Goal: Browse casually: Explore the website without a specific task or goal

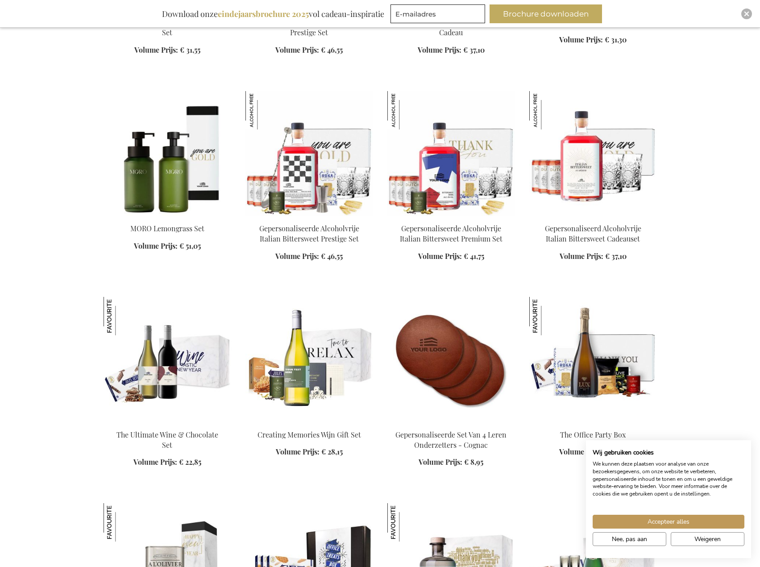
scroll to position [1071, 0]
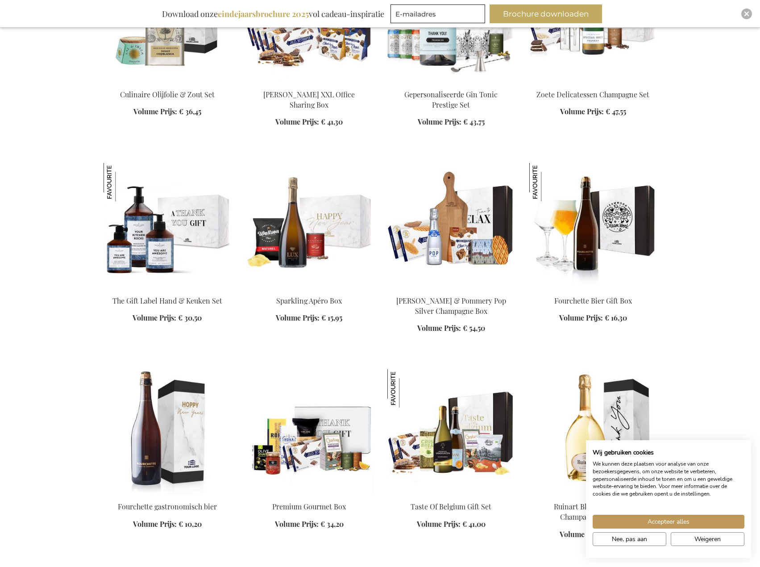
scroll to position [1696, 0]
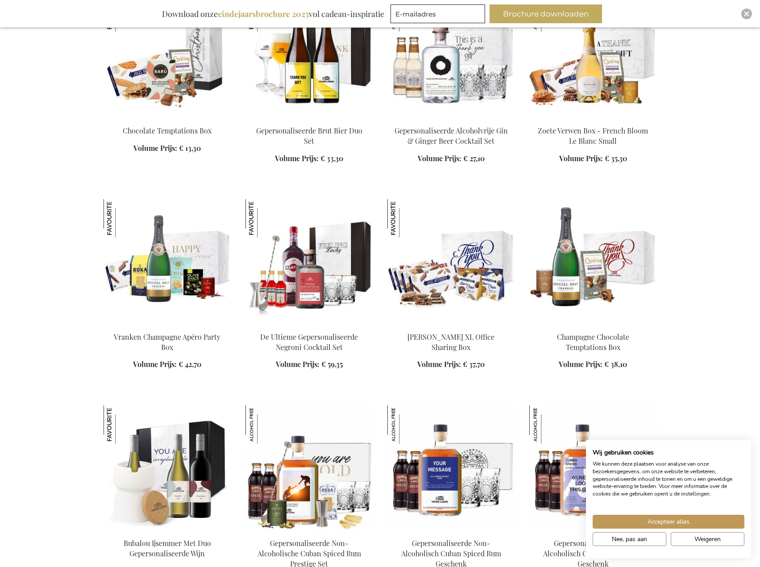
scroll to position [2410, 0]
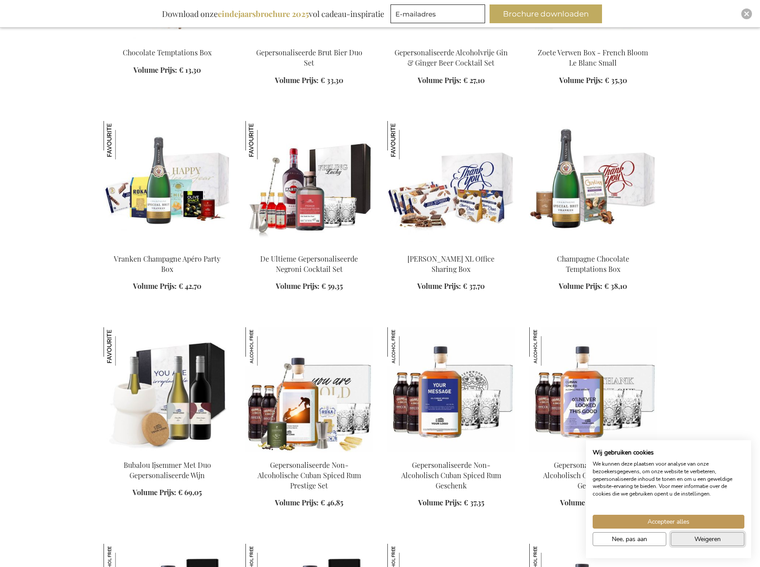
click at [700, 538] on span "Weigeren" at bounding box center [708, 538] width 26 height 9
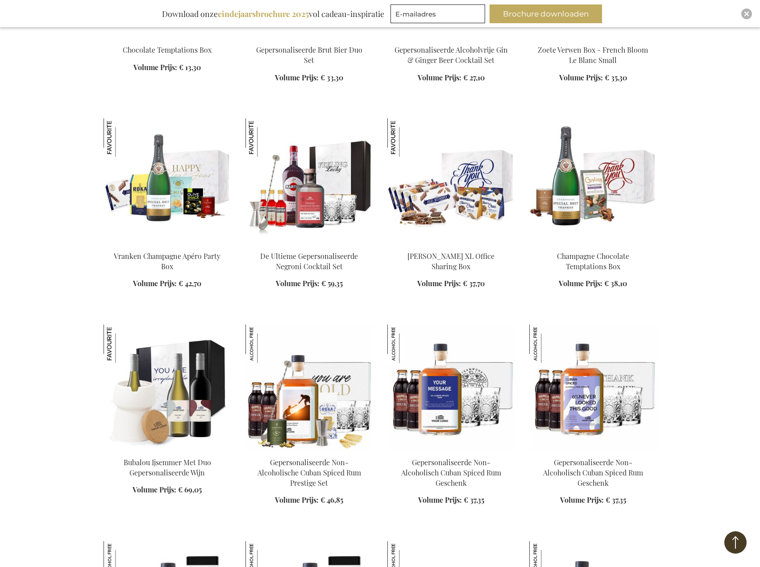
scroll to position [2589, 0]
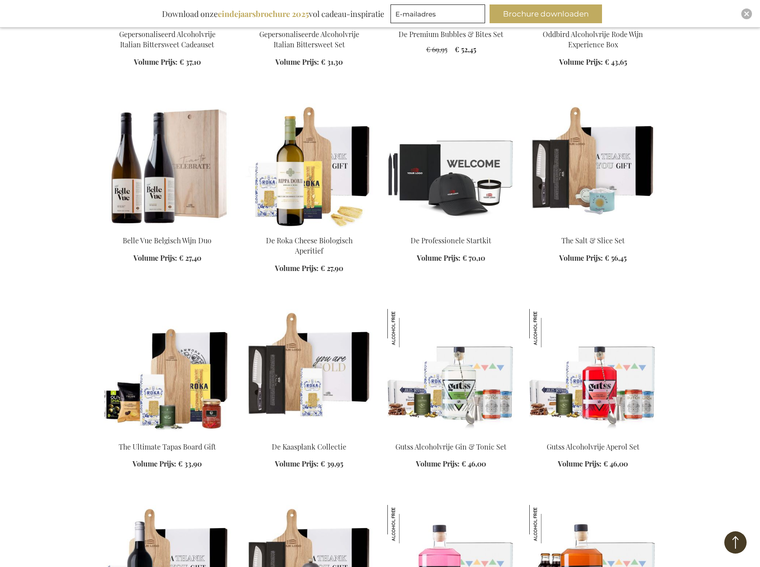
scroll to position [3482, 0]
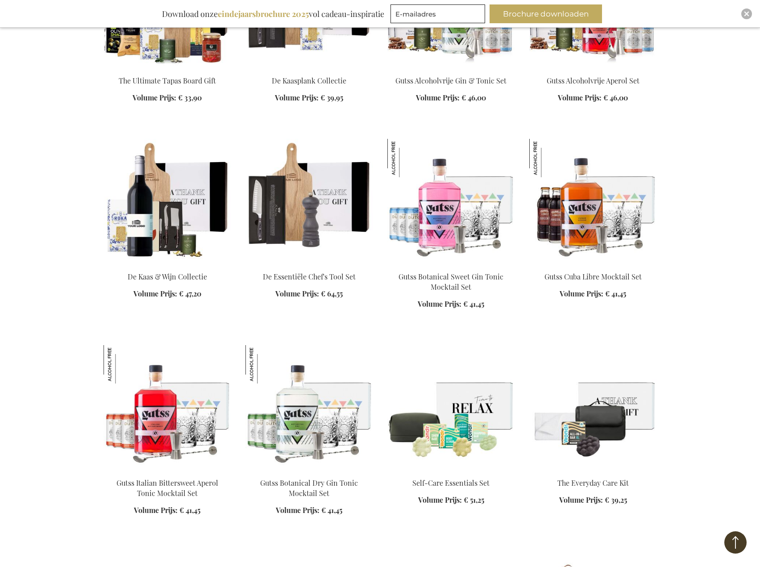
scroll to position [3928, 0]
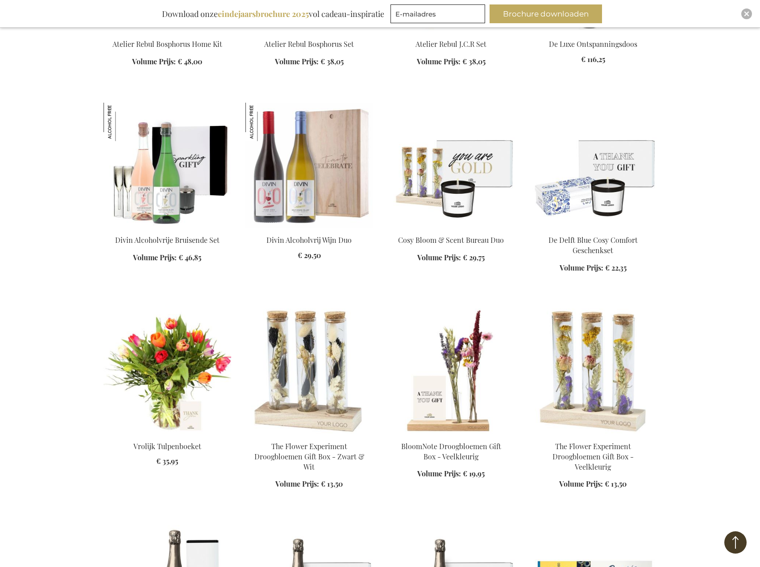
scroll to position [4687, 0]
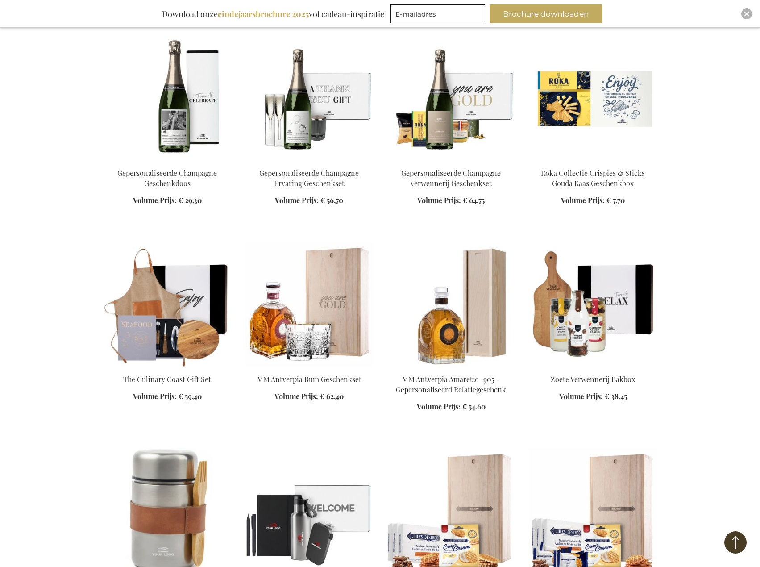
scroll to position [5178, 0]
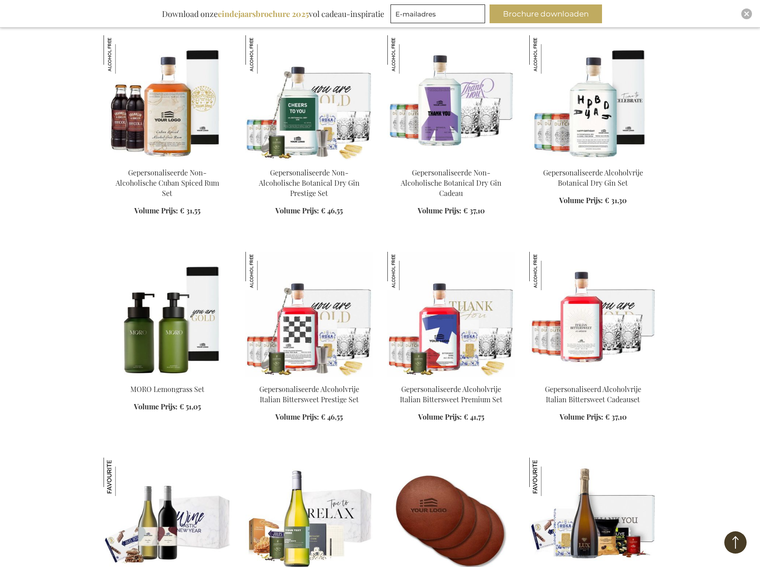
scroll to position [937, 0]
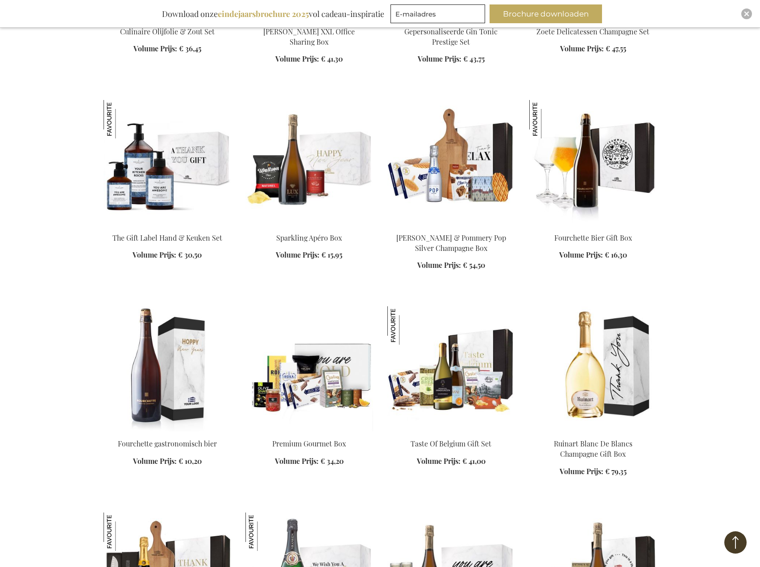
scroll to position [1875, 0]
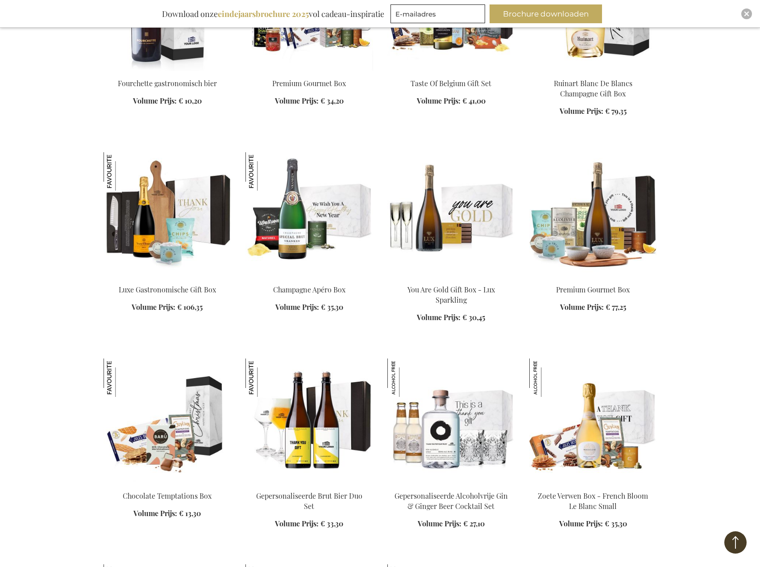
scroll to position [2098, 0]
